Goal: Information Seeking & Learning: Find specific fact

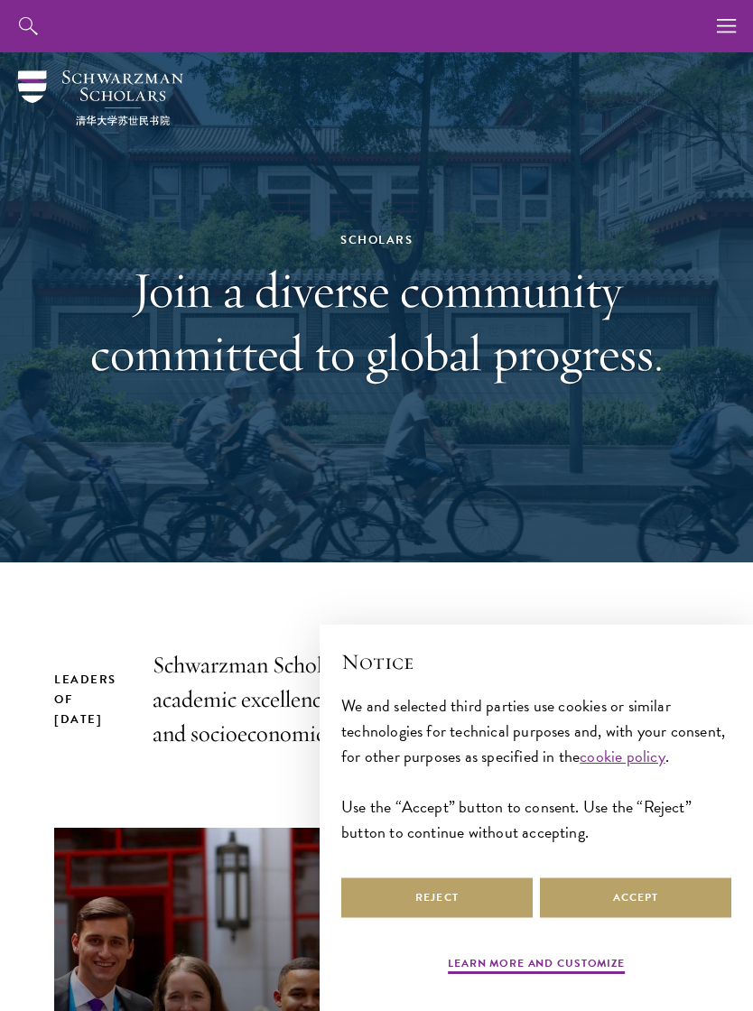
click at [704, 32] on button "button" at bounding box center [727, 26] width 52 height 52
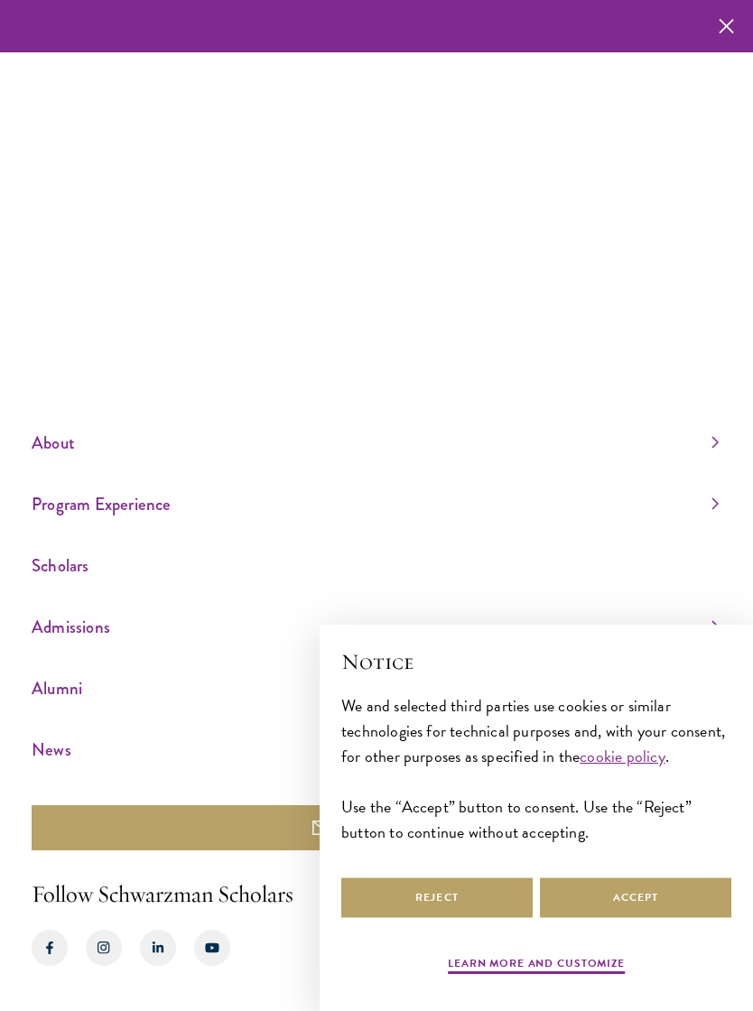
scroll to position [28, 0]
click at [48, 561] on link "Scholars" at bounding box center [375, 566] width 687 height 30
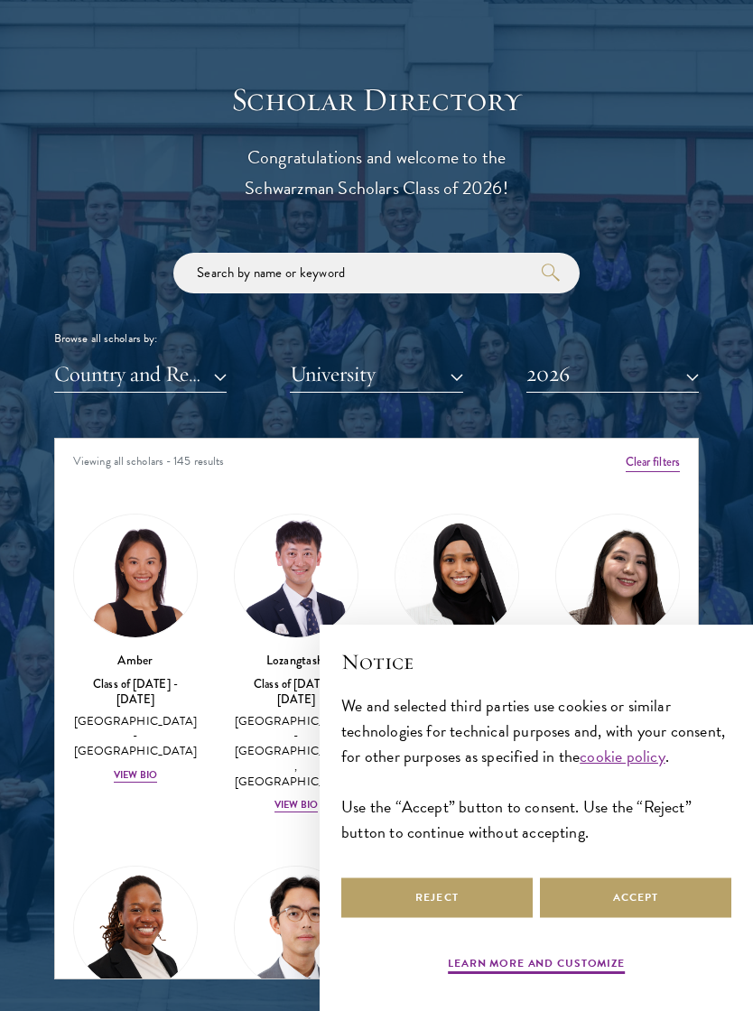
scroll to position [1938, 0]
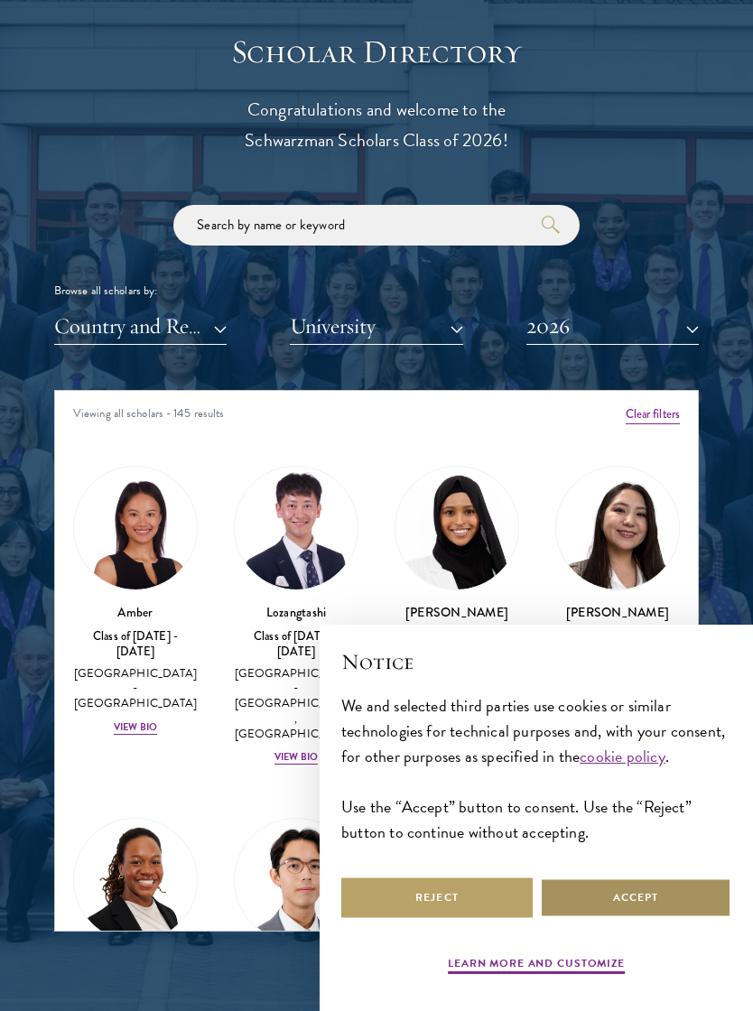
click at [653, 918] on button "Accept" at bounding box center [635, 898] width 191 height 41
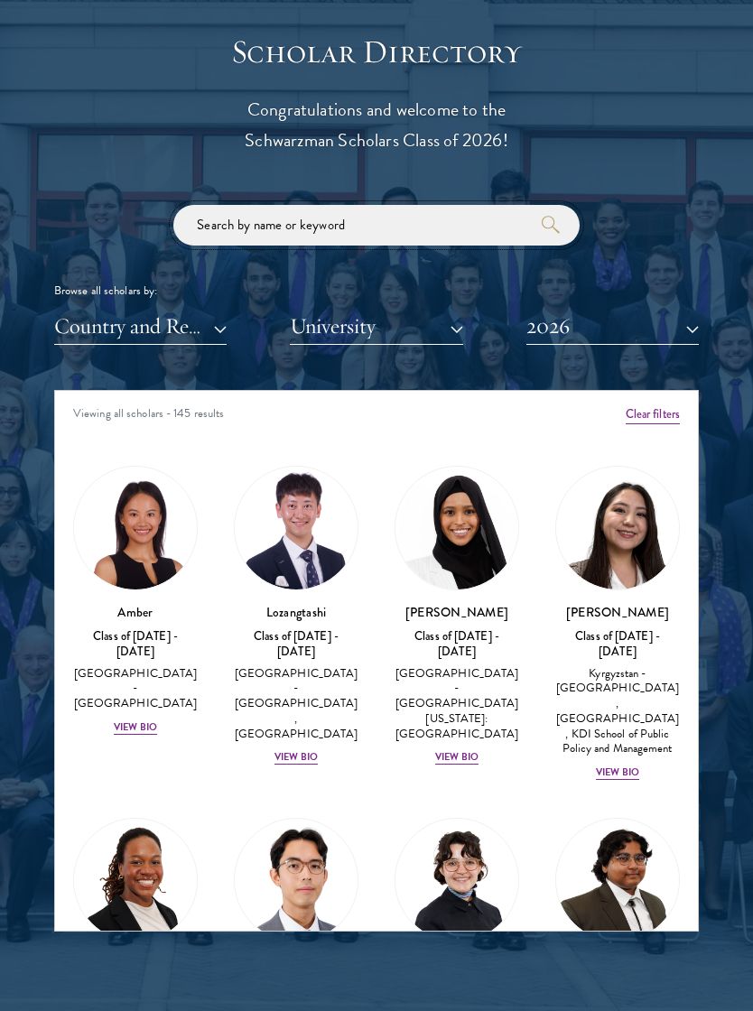
click at [461, 210] on input "search" at bounding box center [376, 225] width 406 height 41
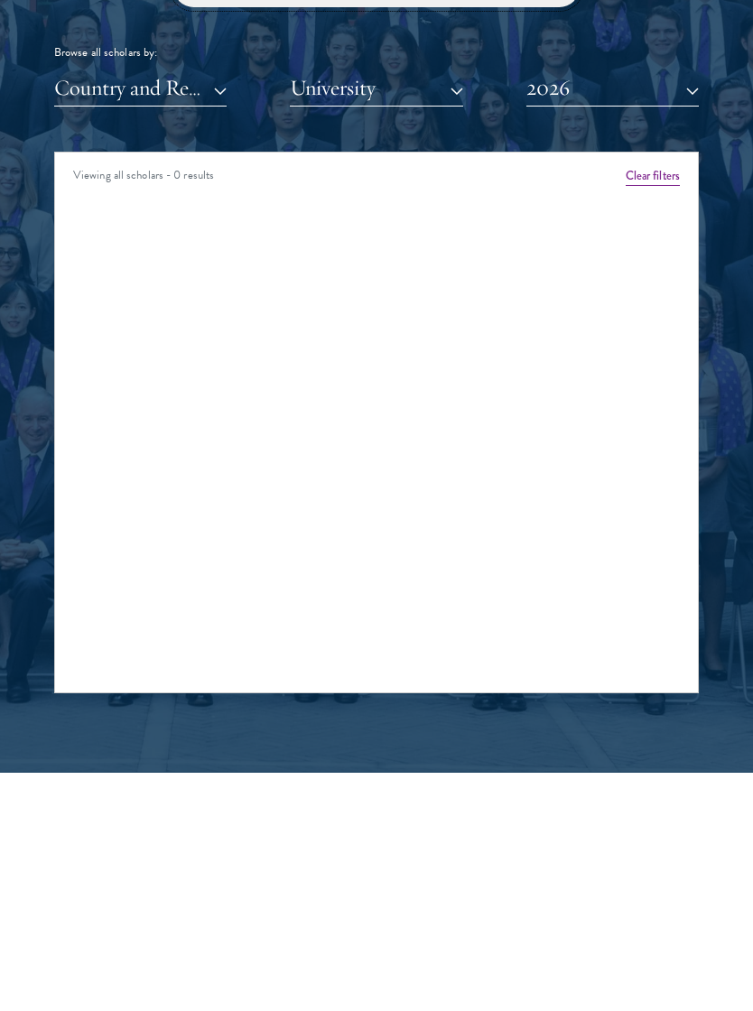
type input "Y"
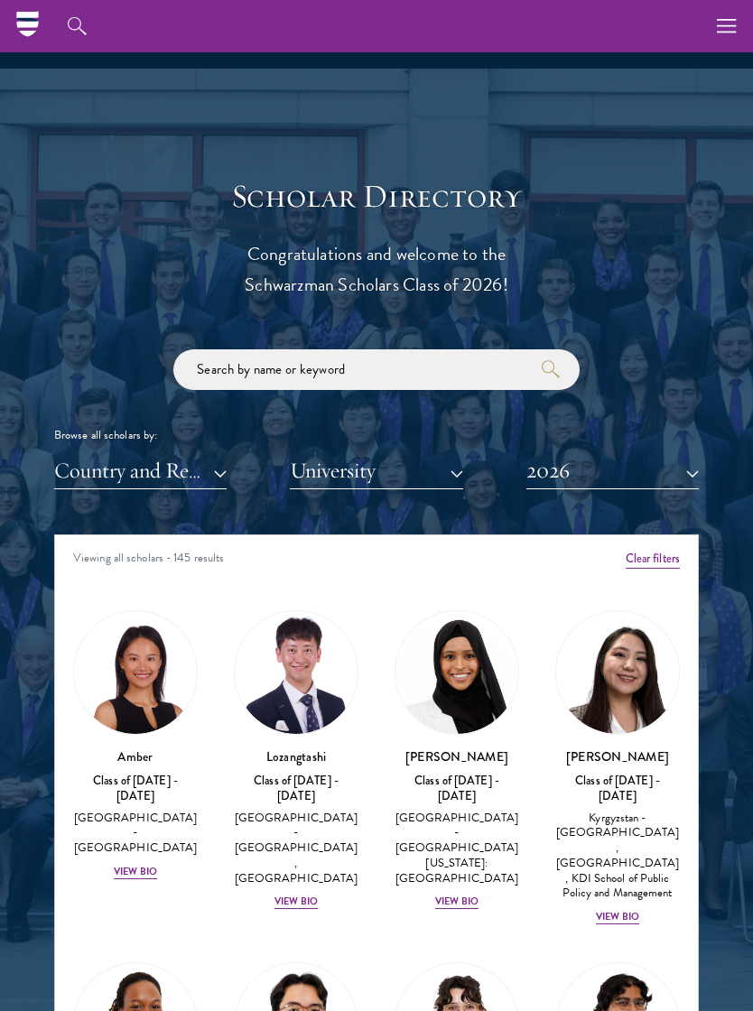
click at [692, 471] on button "2026" at bounding box center [612, 470] width 172 height 37
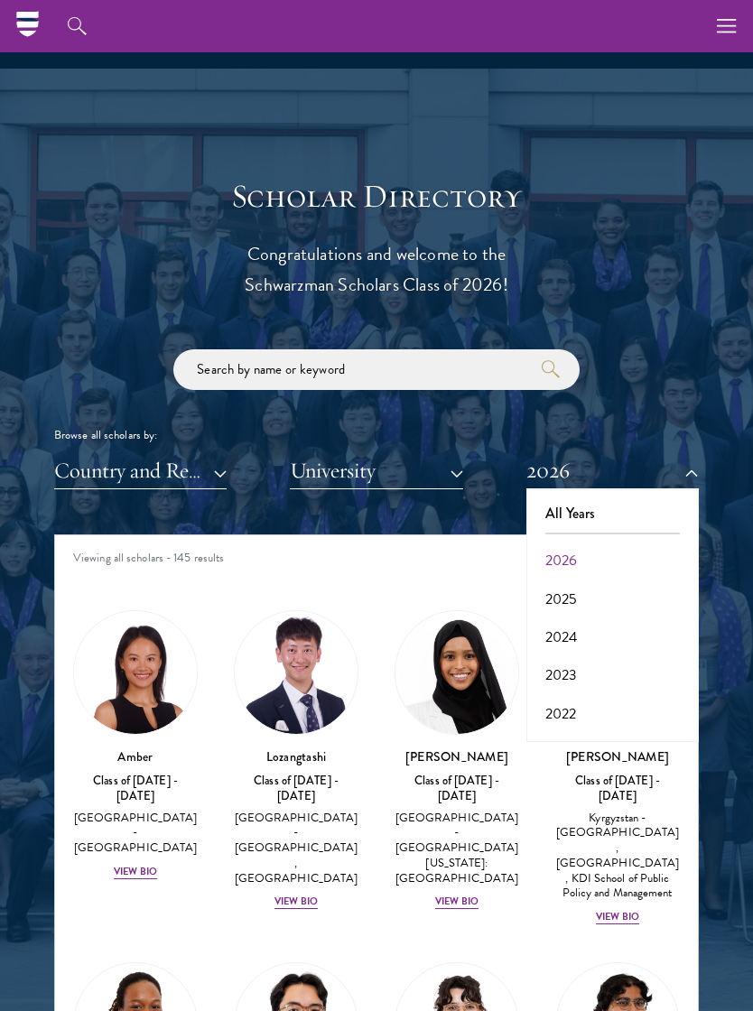
click at [571, 596] on button "2025" at bounding box center [613, 600] width 162 height 38
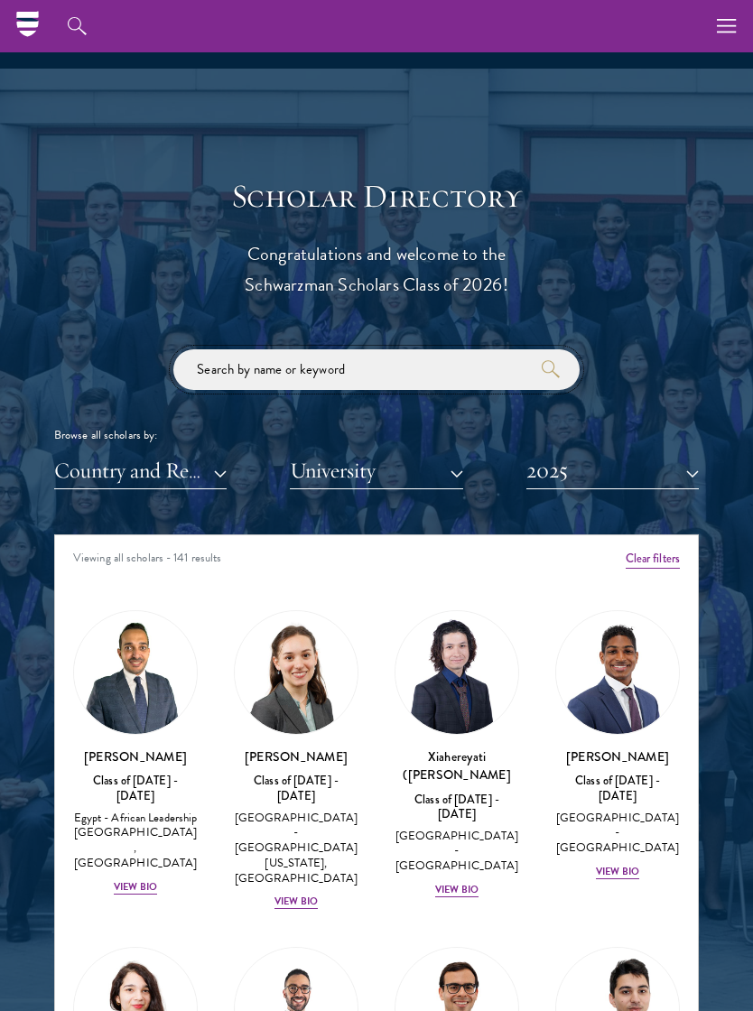
click at [488, 370] on input "search" at bounding box center [376, 369] width 406 height 41
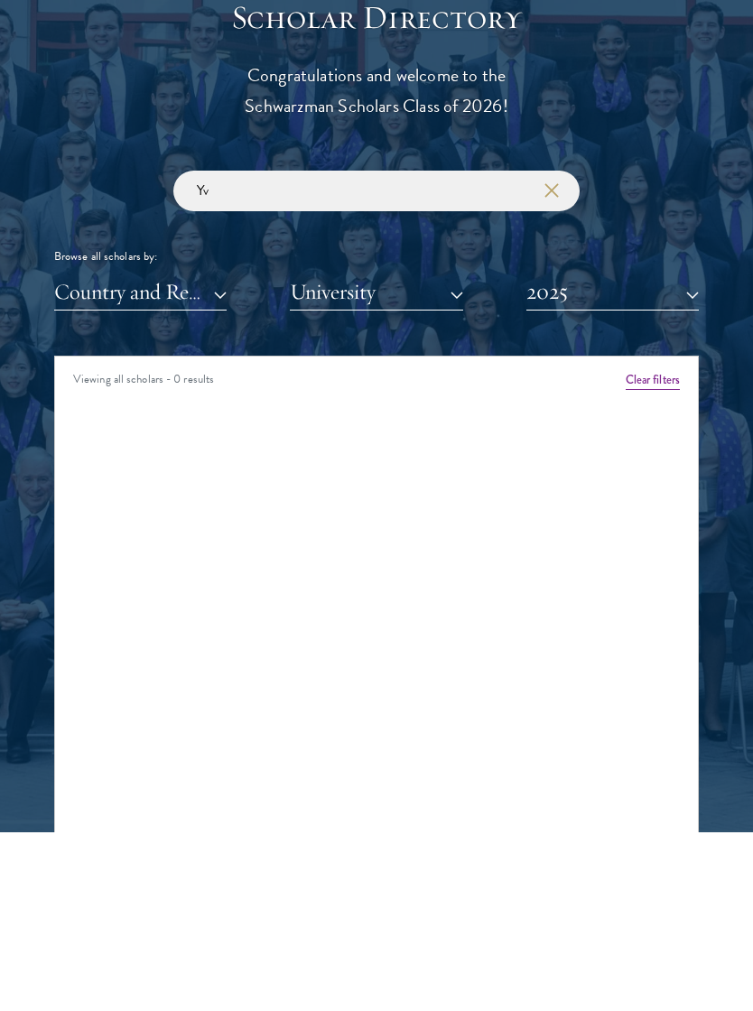
click at [687, 452] on button "2025" at bounding box center [612, 470] width 172 height 37
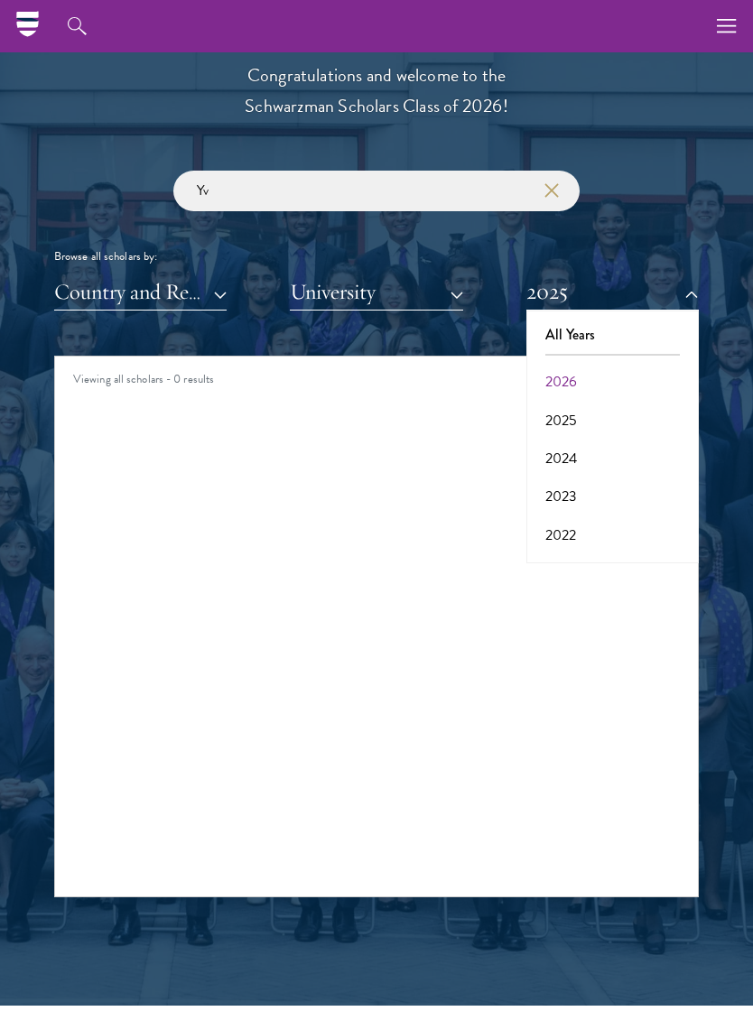
click at [567, 446] on button "2024" at bounding box center [613, 459] width 162 height 38
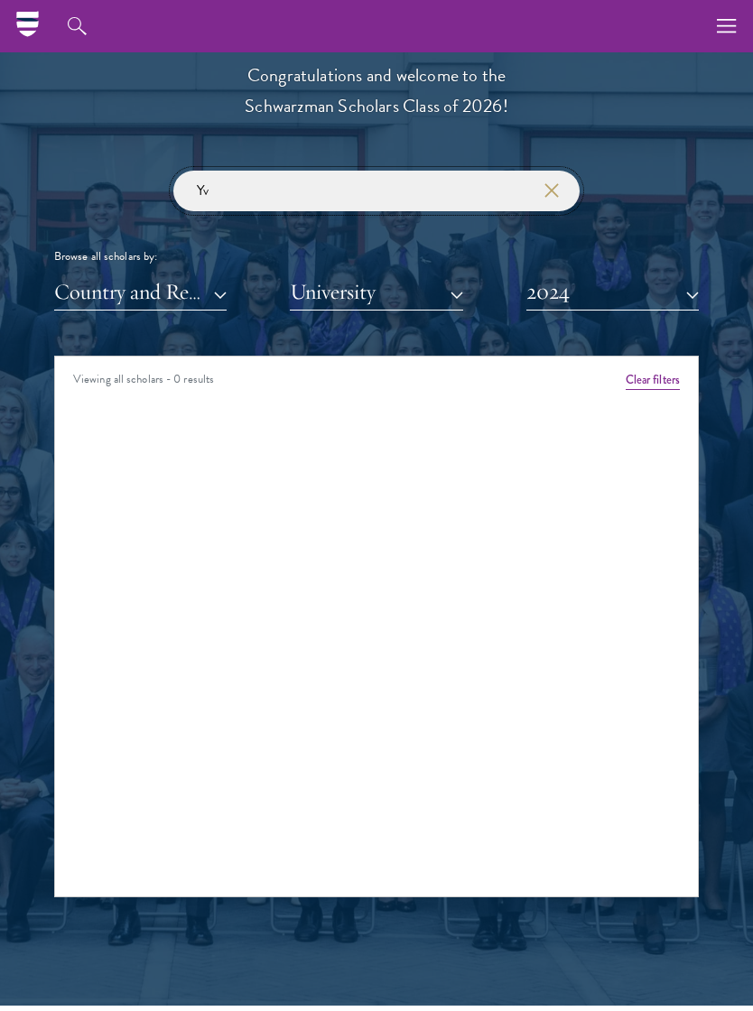
click at [487, 195] on input "Yv" at bounding box center [376, 191] width 406 height 41
type input "Y"
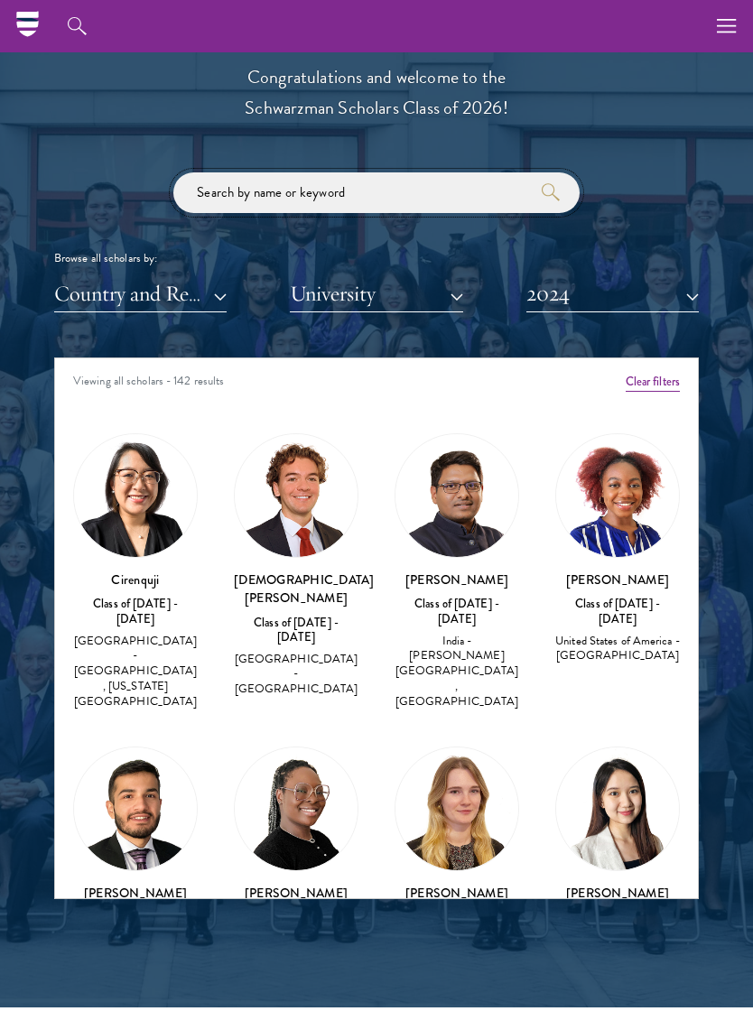
scroll to position [1968, 0]
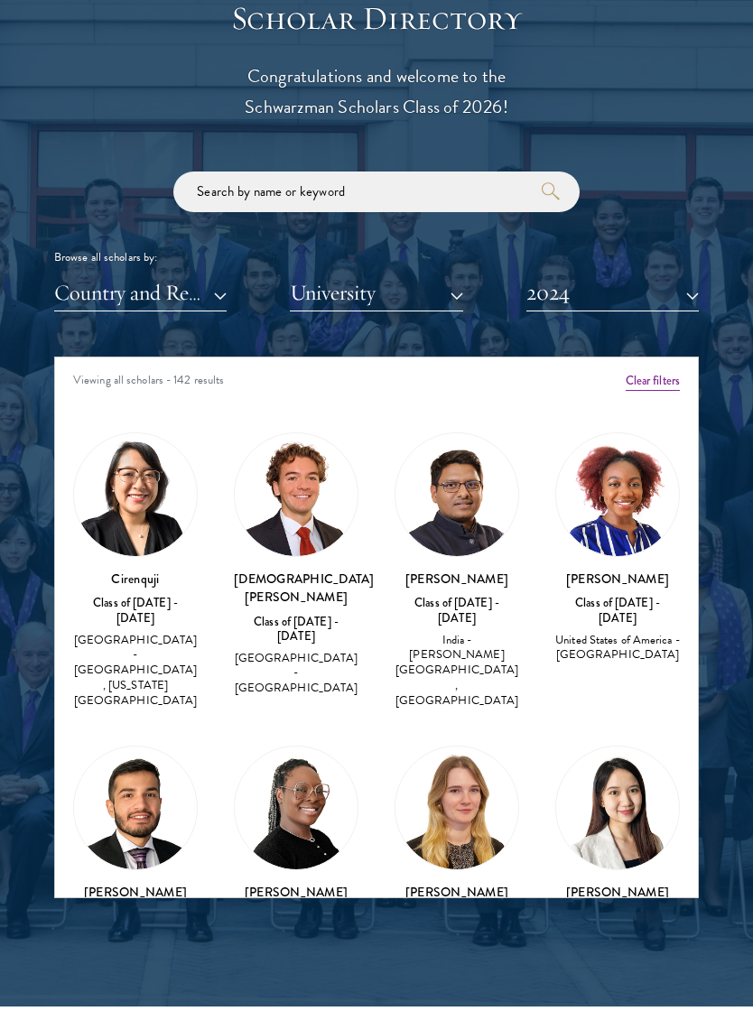
click at [112, 514] on img at bounding box center [135, 498] width 123 height 123
click at [139, 582] on h3 "Cirenquji" at bounding box center [135, 579] width 125 height 18
